Goal: Check status: Check status

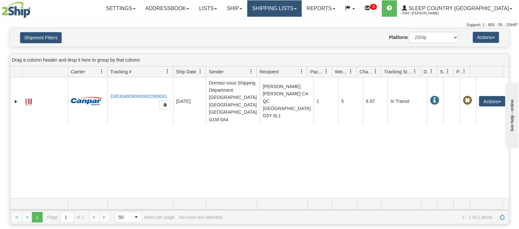
click at [301, 6] on link "Shipping lists" at bounding box center [274, 8] width 54 height 16
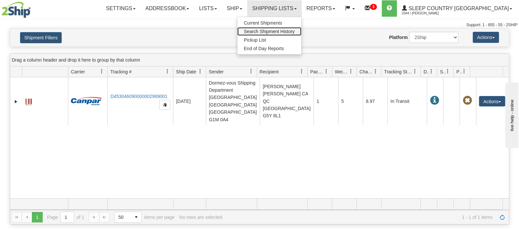
click at [295, 31] on span "Search Shipment History" at bounding box center [269, 31] width 51 height 5
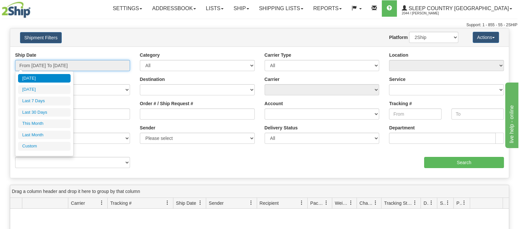
click at [69, 62] on input "From 09/07/2025 To 09/08/2025" at bounding box center [72, 65] width 115 height 11
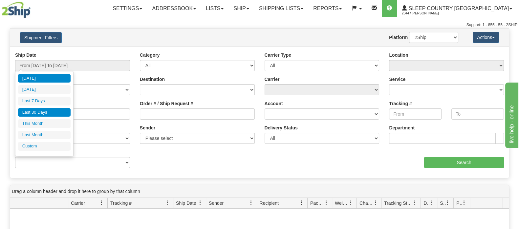
click at [46, 112] on li "Last 30 Days" at bounding box center [44, 112] width 52 height 9
type input "From [DATE] To [DATE]"
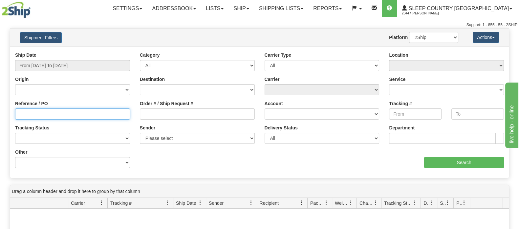
click at [46, 112] on input "Reference / PO" at bounding box center [72, 114] width 115 height 11
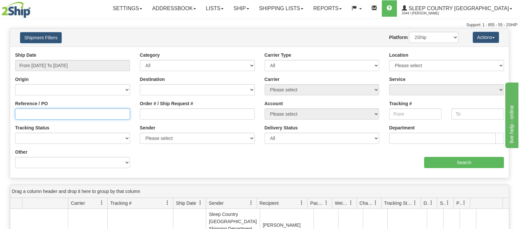
paste input "9002I063680"
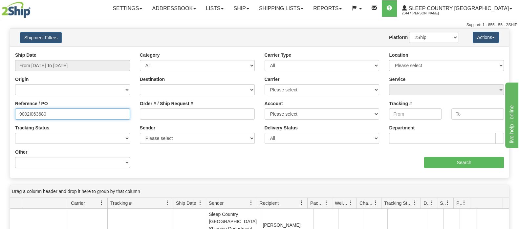
type input "9002I063680"
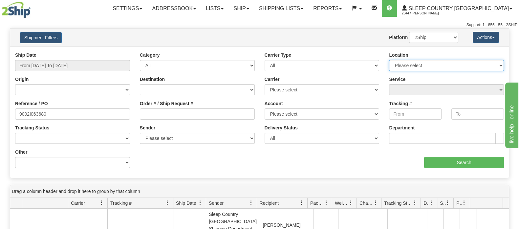
click at [476, 66] on select "Please select Old Toronto DC 921 922 93 94 97 390 915 916 98 902 95 96 90 91 92…" at bounding box center [446, 65] width 115 height 11
select select "6824"
click at [389, 60] on select "Please select Old Toronto DC 921 922 93 94 97 390 915 916 98 902 95 96 90 91 92…" at bounding box center [446, 65] width 115 height 11
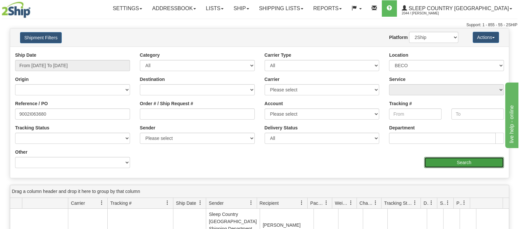
click at [436, 160] on input "Search" at bounding box center [464, 162] width 80 height 11
